Goal: Task Accomplishment & Management: Use online tool/utility

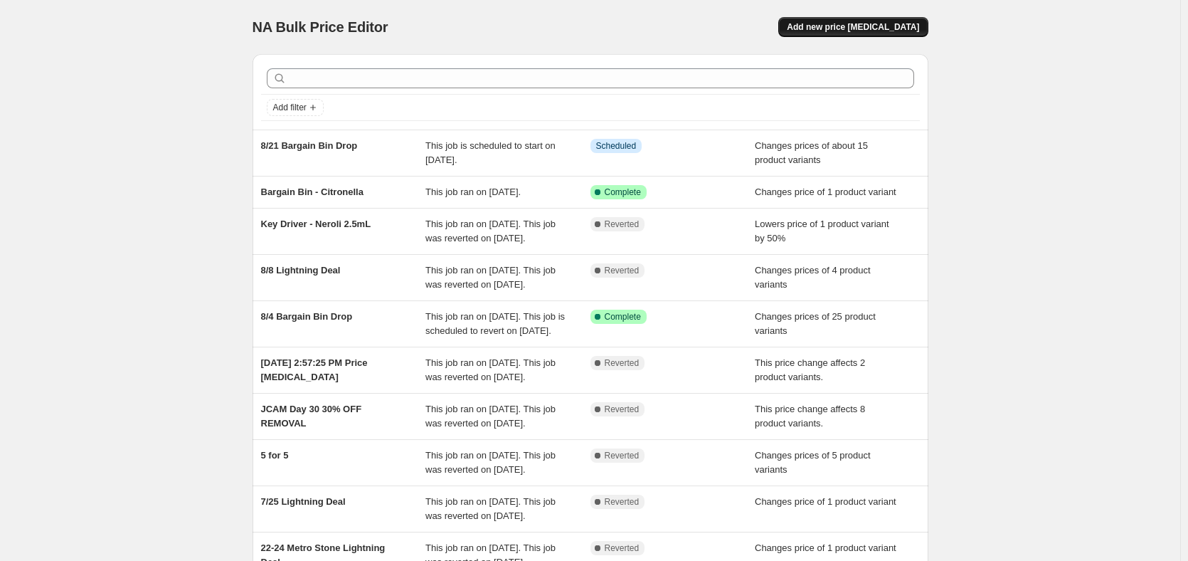
click at [874, 26] on span "Add new price [MEDICAL_DATA]" at bounding box center [853, 26] width 132 height 11
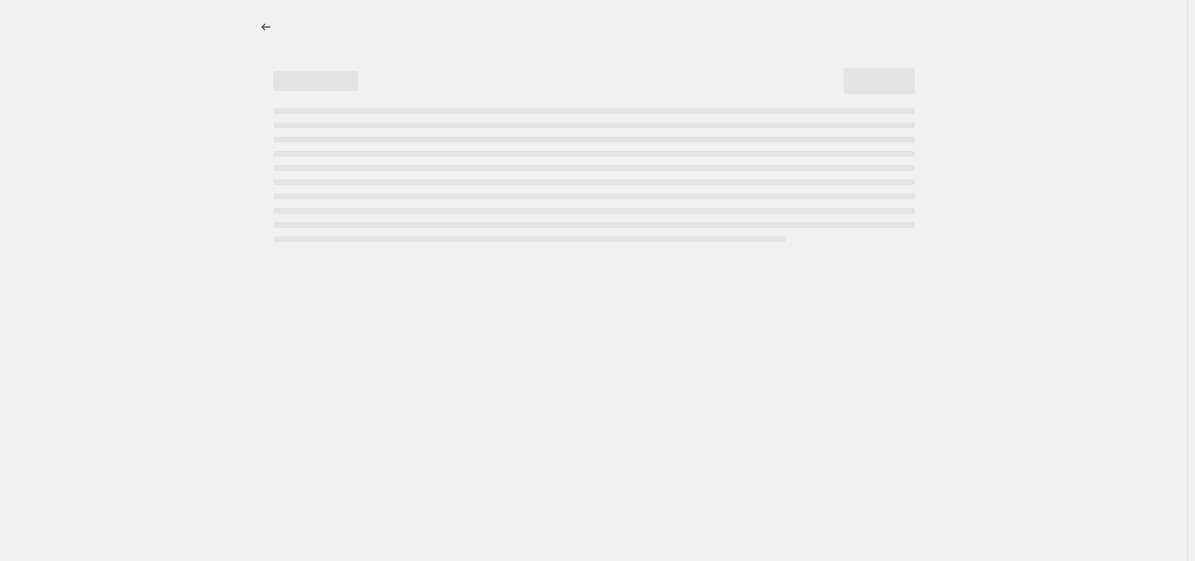
select select "percentage"
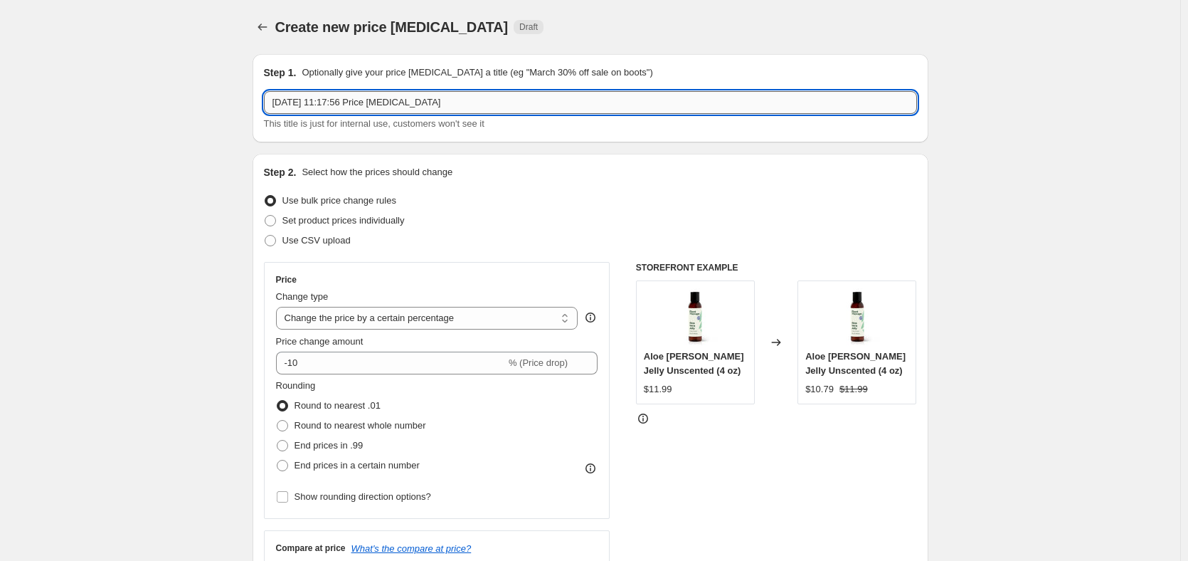
click at [436, 102] on input "[DATE] 11:17:56 Price [MEDICAL_DATA]" at bounding box center [590, 102] width 653 height 23
type input "Glass Spray Bottle Bargain Bin Drop"
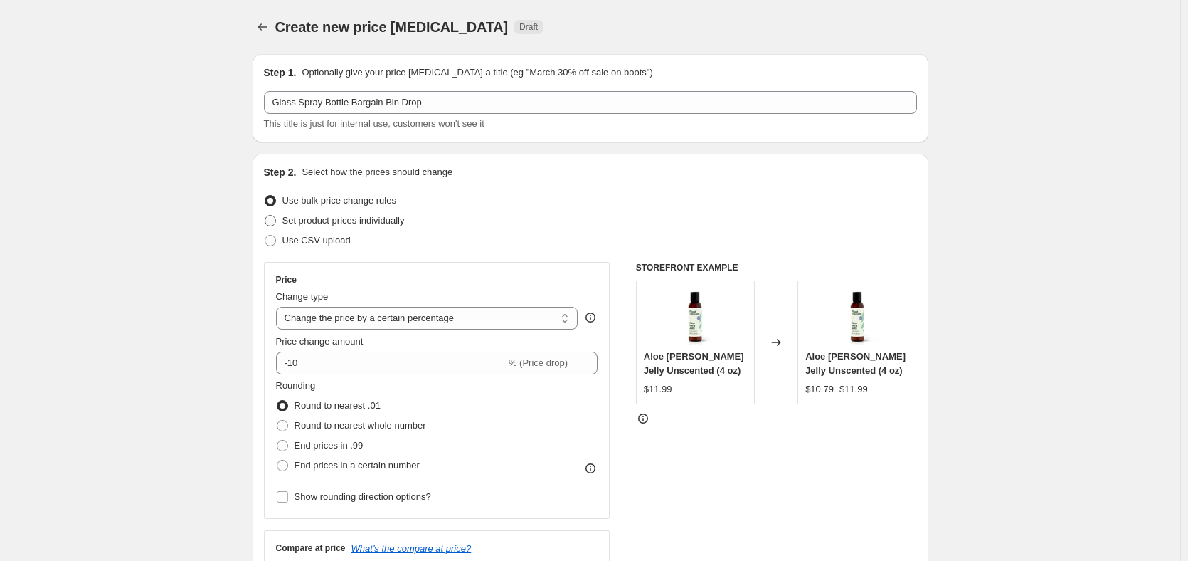
click at [393, 218] on span "Set product prices individually" at bounding box center [343, 220] width 122 height 11
click at [265, 216] on input "Set product prices individually" at bounding box center [265, 215] width 1 height 1
radio input "true"
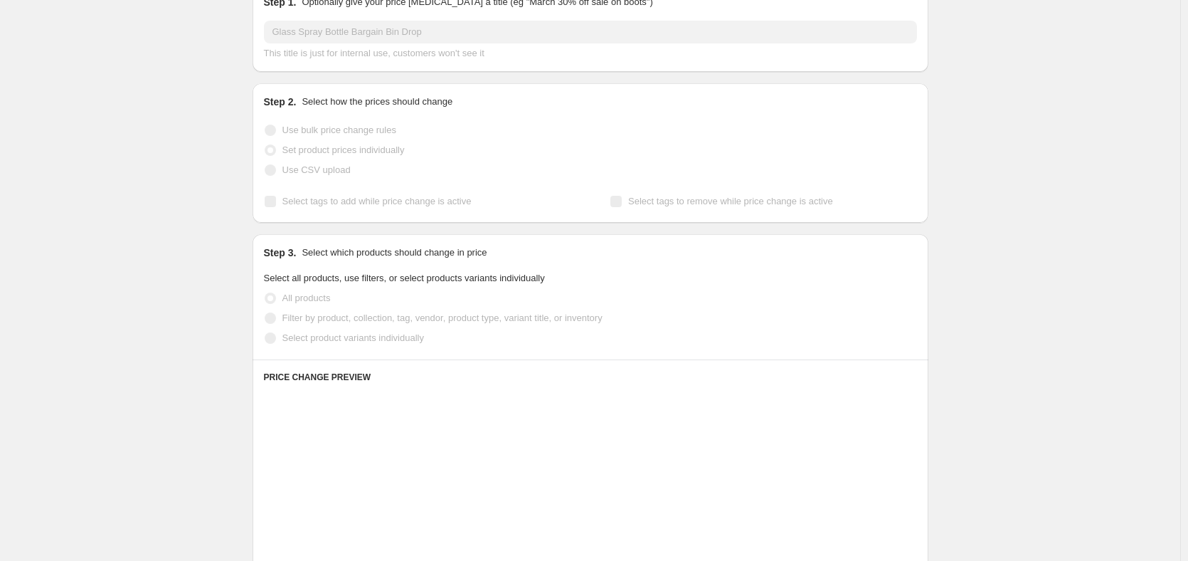
scroll to position [71, 0]
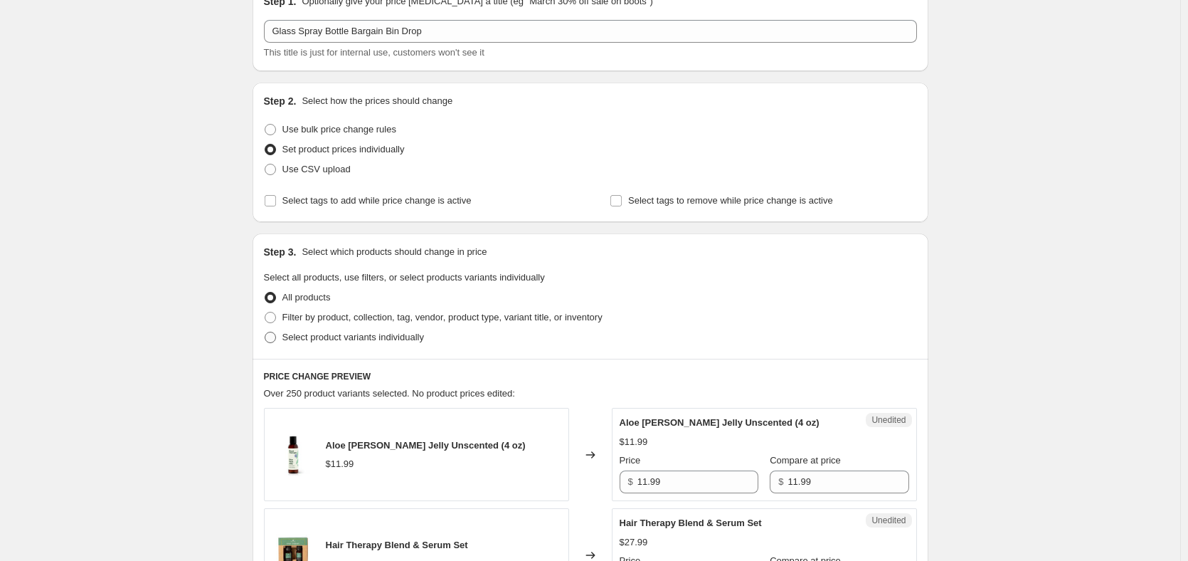
click at [343, 332] on span "Select product variants individually" at bounding box center [353, 337] width 142 height 11
click at [265, 332] on input "Select product variants individually" at bounding box center [265, 332] width 1 height 1
radio input "true"
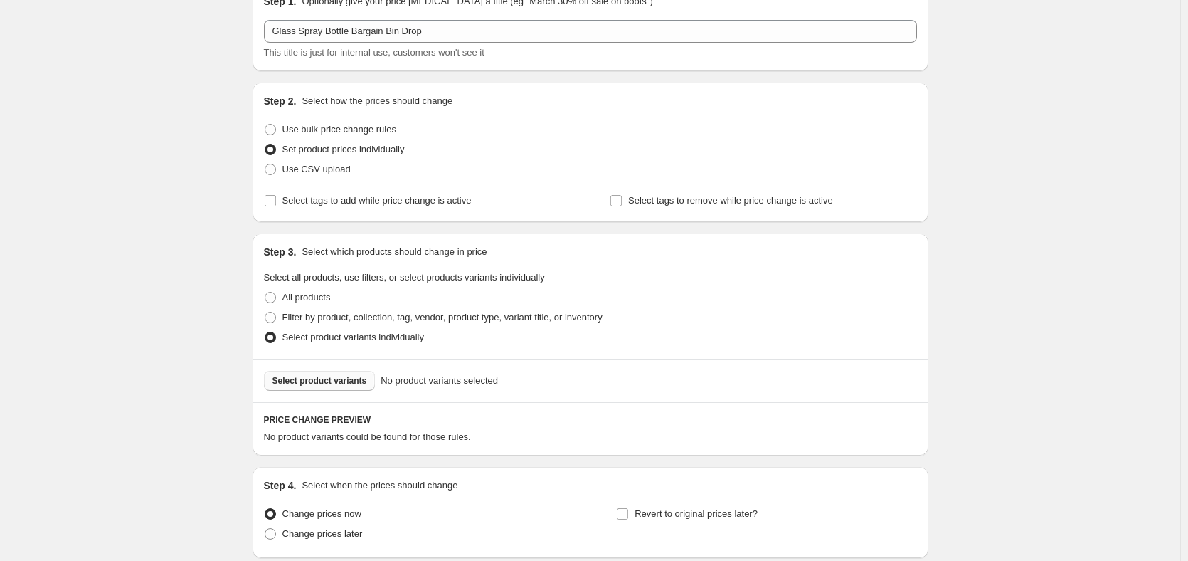
click at [347, 381] on span "Select product variants" at bounding box center [319, 380] width 95 height 11
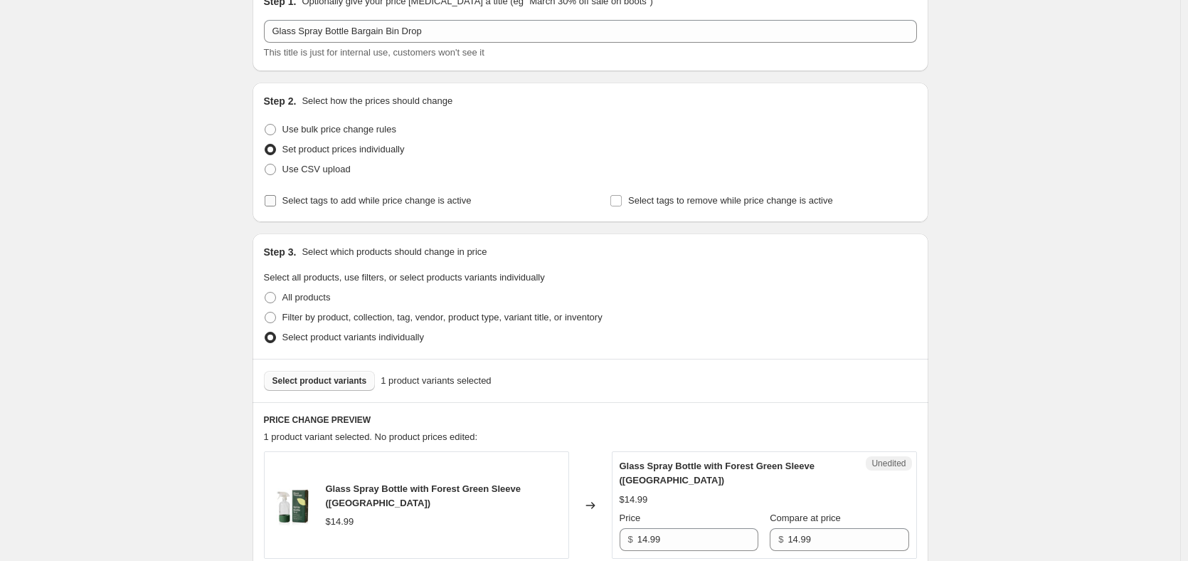
click at [320, 202] on span "Select tags to add while price change is active" at bounding box center [376, 200] width 189 height 11
click at [276, 202] on input "Select tags to add while price change is active" at bounding box center [270, 200] width 11 height 11
checkbox input "true"
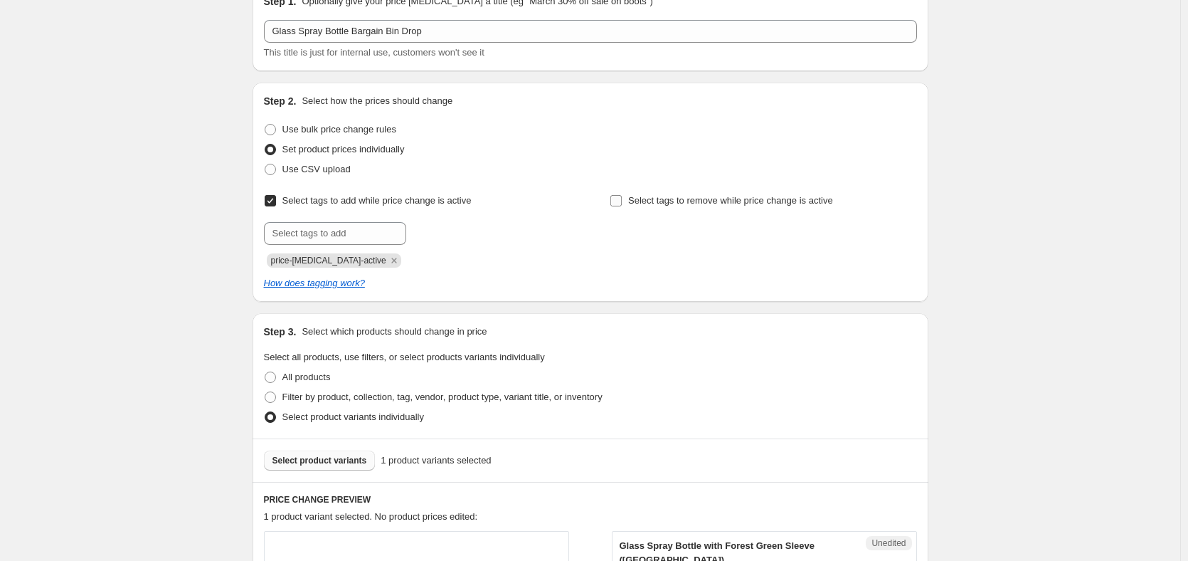
click at [692, 203] on span "Select tags to remove while price change is active" at bounding box center [730, 200] width 205 height 11
click at [622, 203] on input "Select tags to remove while price change is active" at bounding box center [615, 200] width 11 height 11
checkbox input "true"
click at [330, 233] on input "text" at bounding box center [335, 233] width 142 height 23
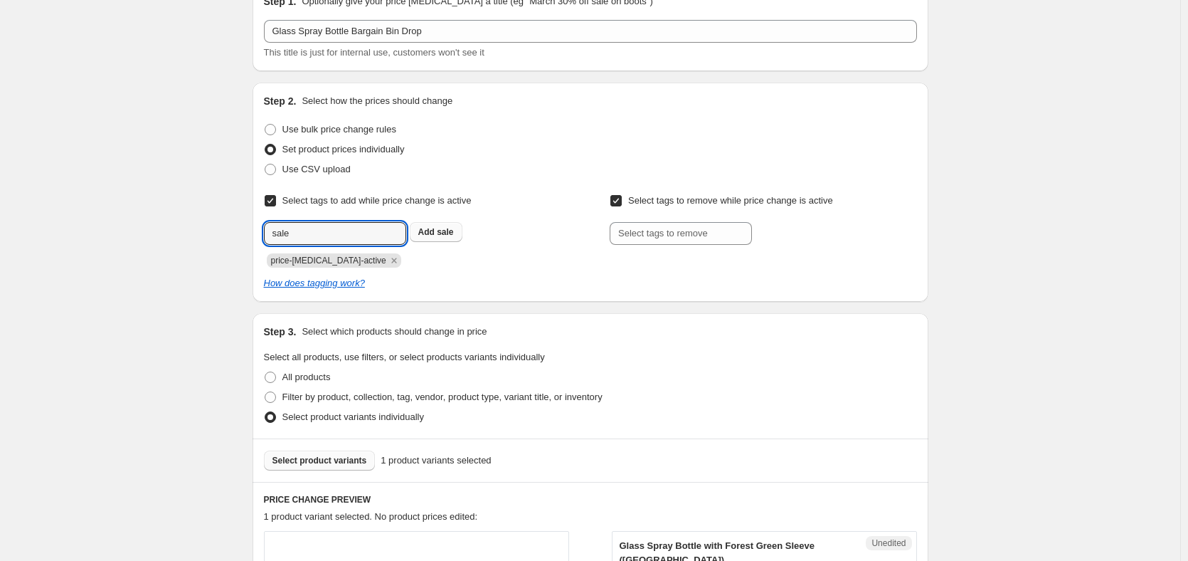
type input "sale"
click at [430, 241] on div "sale Add sale" at bounding box center [417, 233] width 307 height 23
click at [462, 223] on button "Add sale" at bounding box center [436, 232] width 53 height 20
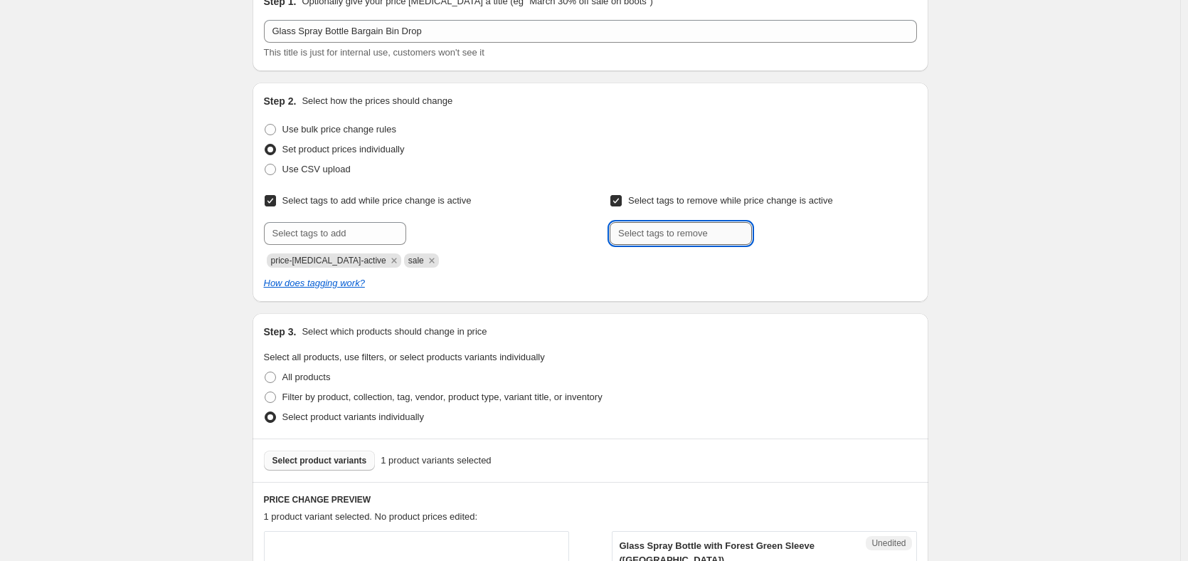
click at [730, 234] on input "text" at bounding box center [681, 233] width 142 height 23
type input "Wholesale_50%"
click at [814, 233] on span "Wholesale_50..." at bounding box center [814, 232] width 63 height 10
click at [690, 233] on input "text" at bounding box center [681, 233] width 142 height 23
type input "Professional_30%"
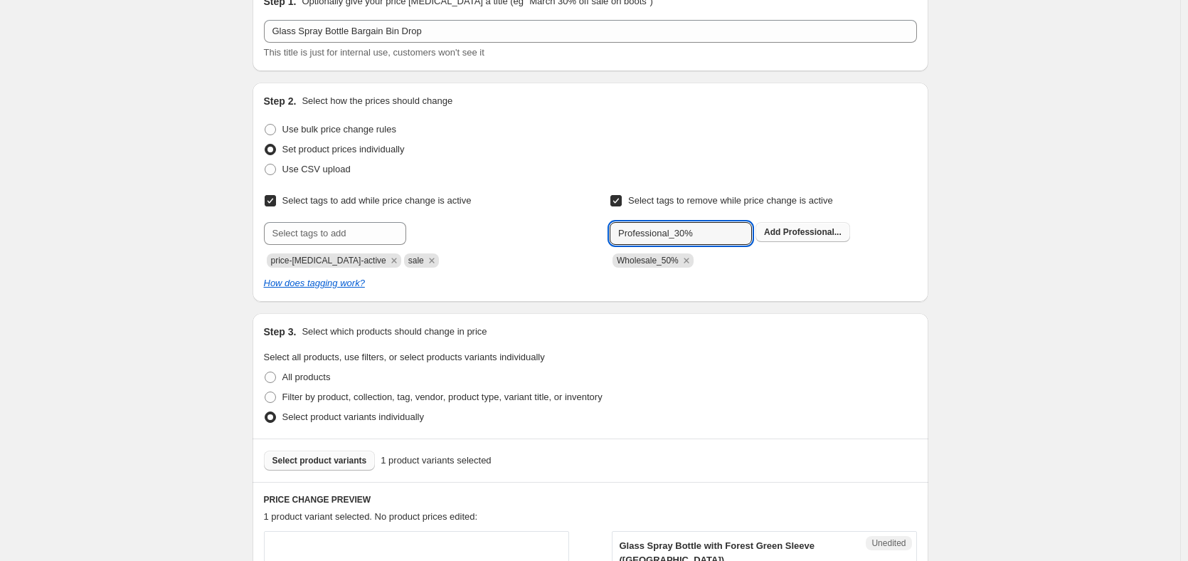
click at [813, 231] on span "Professional..." at bounding box center [812, 232] width 58 height 10
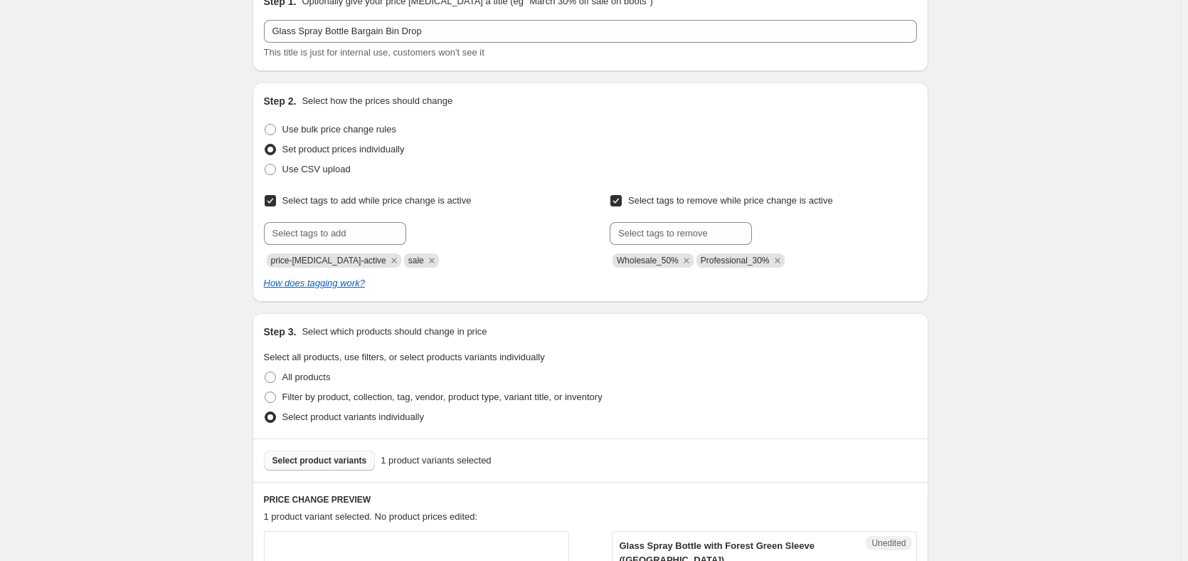
click at [802, 290] on div "Step 2. Select how the prices should change Use bulk price change rules Set pro…" at bounding box center [591, 192] width 676 height 219
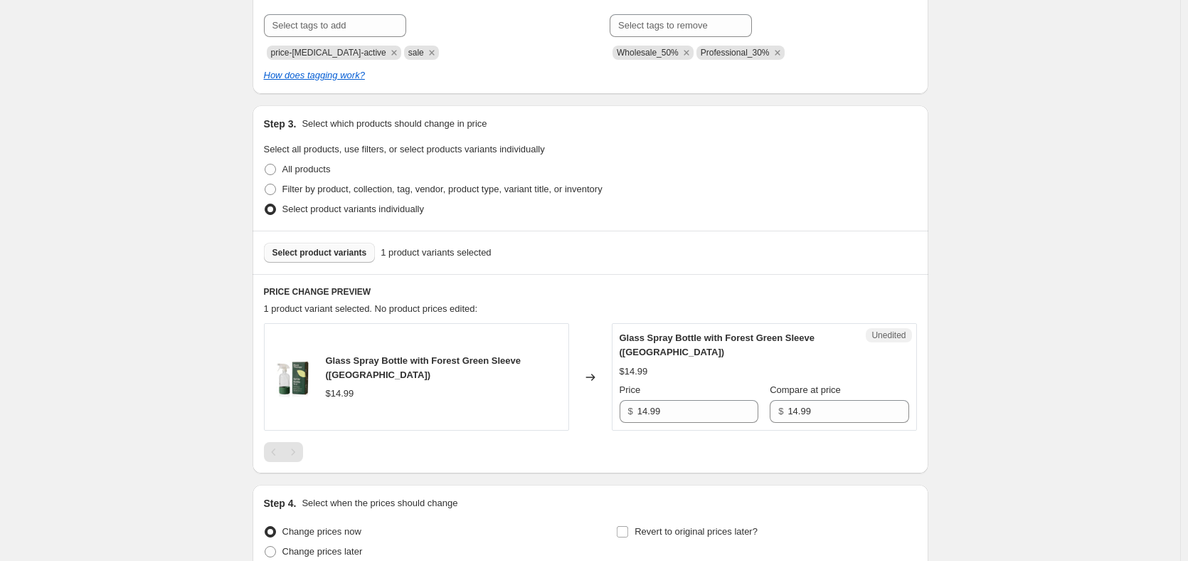
scroll to position [285, 0]
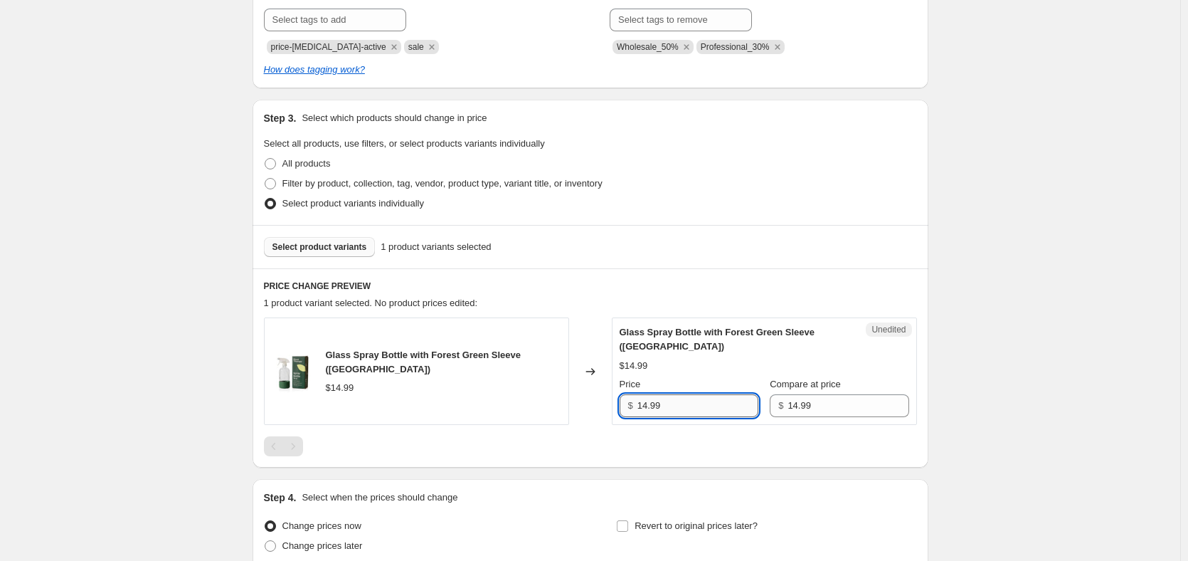
click at [738, 413] on input "14.99" at bounding box center [697, 405] width 121 height 23
type input "8.99"
click at [904, 448] on div at bounding box center [590, 446] width 653 height 20
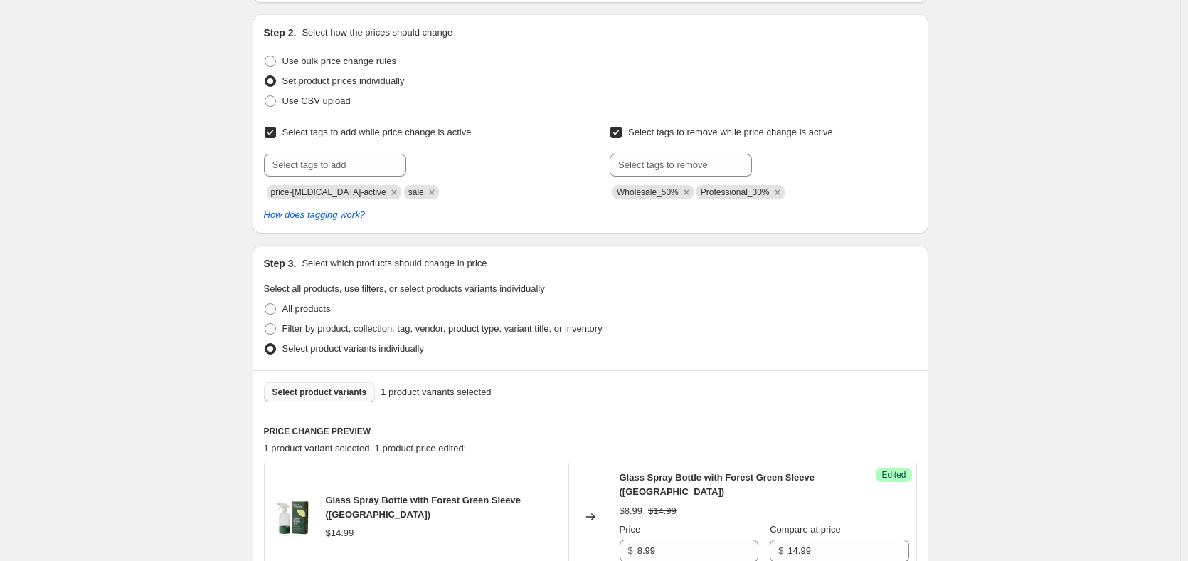
scroll to position [412, 0]
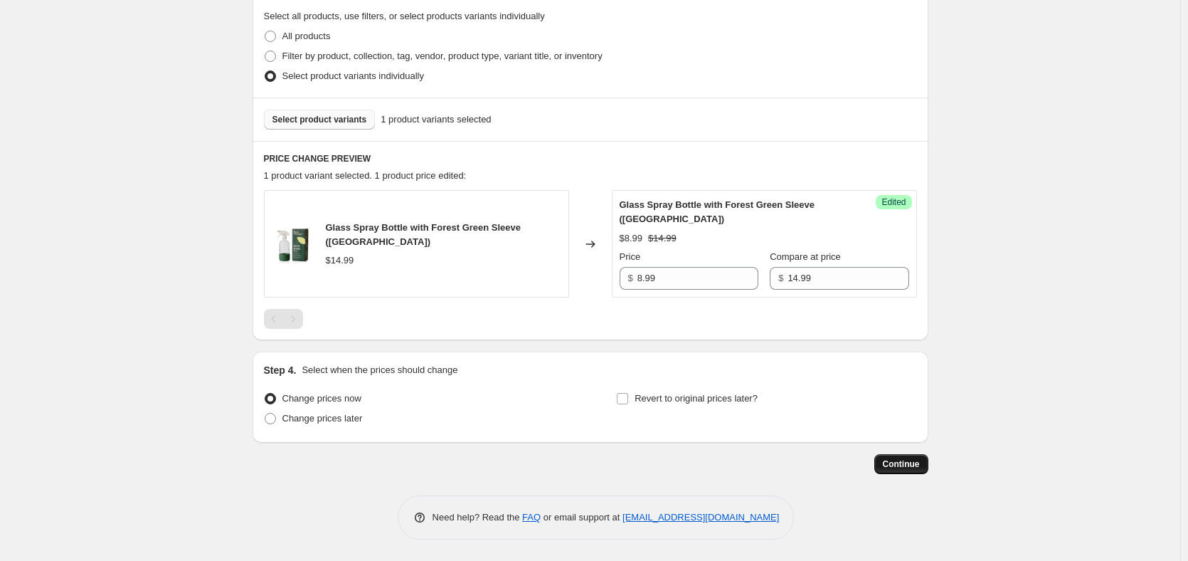
click at [903, 469] on span "Continue" at bounding box center [901, 463] width 37 height 11
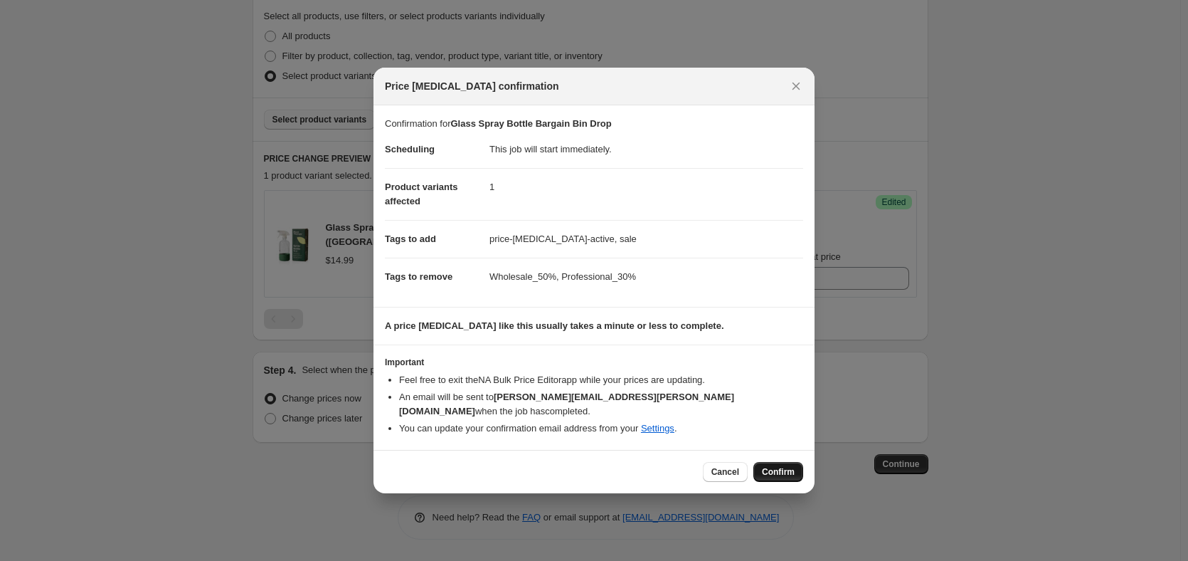
click at [774, 470] on span "Confirm" at bounding box center [778, 471] width 33 height 11
